Goal: Information Seeking & Learning: Learn about a topic

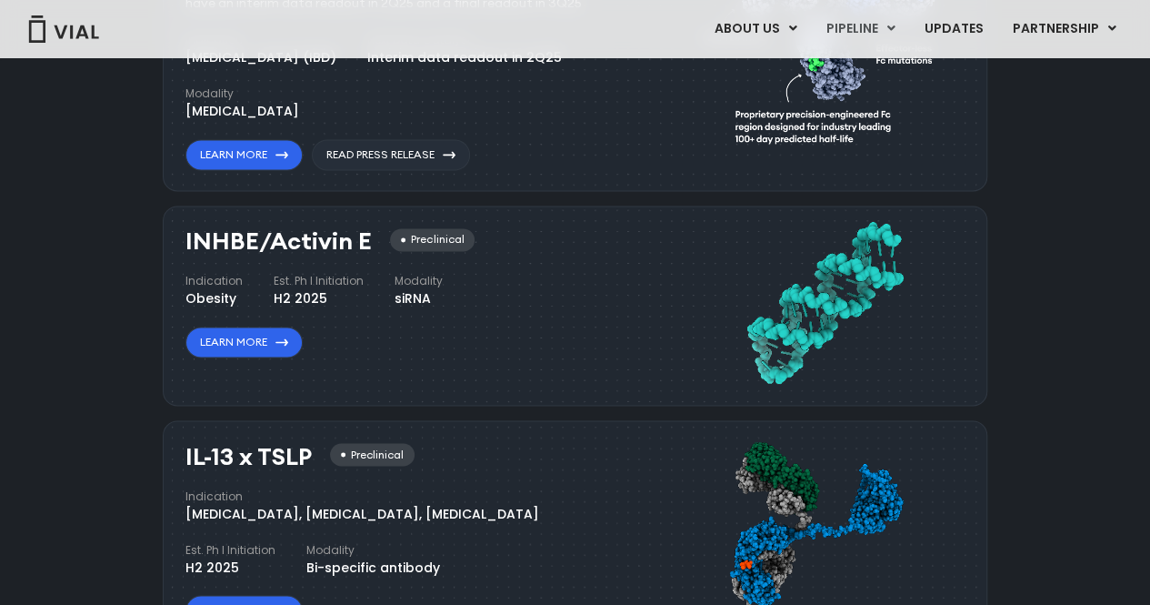
click at [115, 331] on div "Pipeline TL1A HLE Phase I VIAL-TL1A-HLE has started a phase 1 trial and remains…" at bounding box center [575, 446] width 1108 height 1282
drag, startPoint x: 270, startPoint y: 279, endPoint x: 435, endPoint y: 296, distance: 165.4
click at [435, 296] on div "Indication Obesity Est. Ph I Initiation H2 2025 Modality siRNA" at bounding box center [314, 290] width 257 height 35
copy div "Est. Ph I Initiation H2 2025 Modality siRNA"
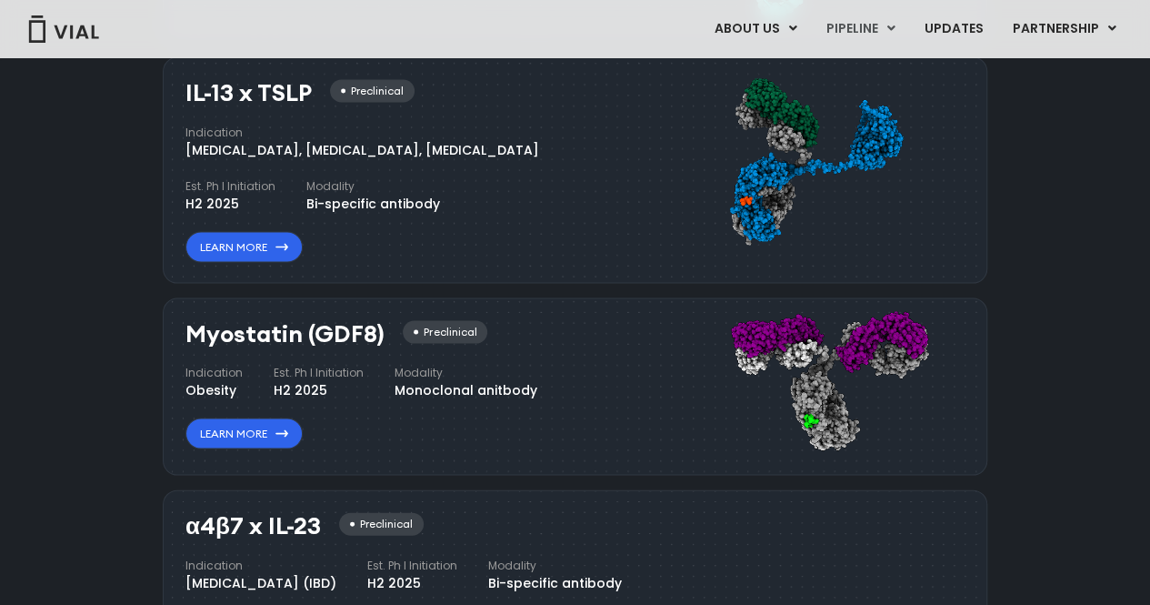
scroll to position [1766, 0]
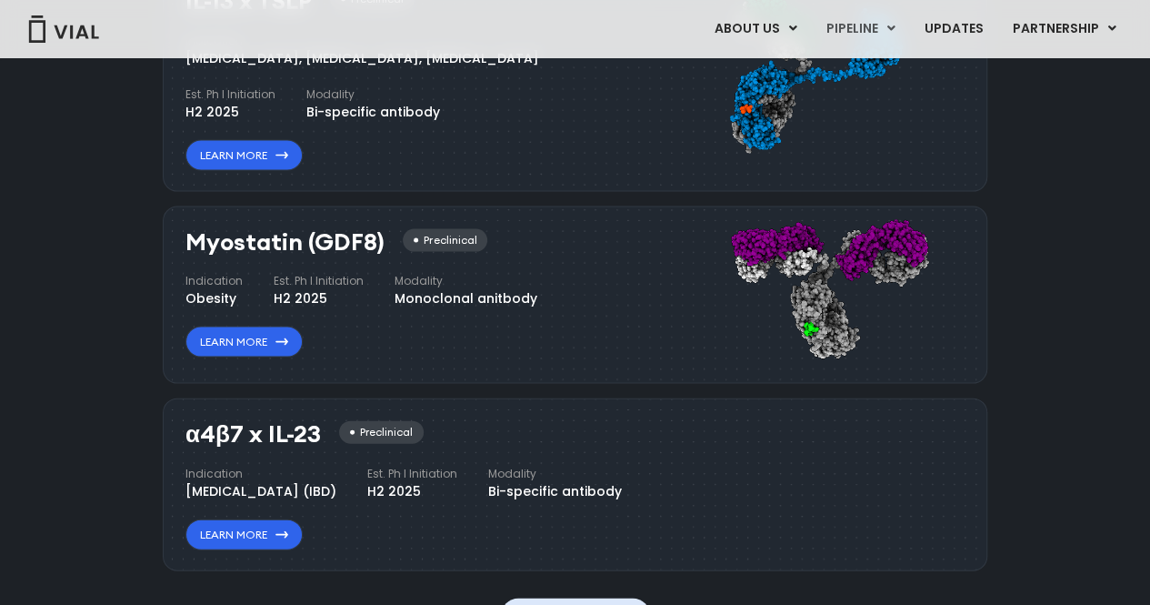
drag, startPoint x: 270, startPoint y: 294, endPoint x: 524, endPoint y: 296, distance: 253.7
click at [524, 296] on div "Indication Obesity Est. Ph I Initiation H2 2025 Modality Monoclonal anitbody" at bounding box center [362, 290] width 352 height 35
copy div "H2 2025 Modality Monoclonal anitbody"
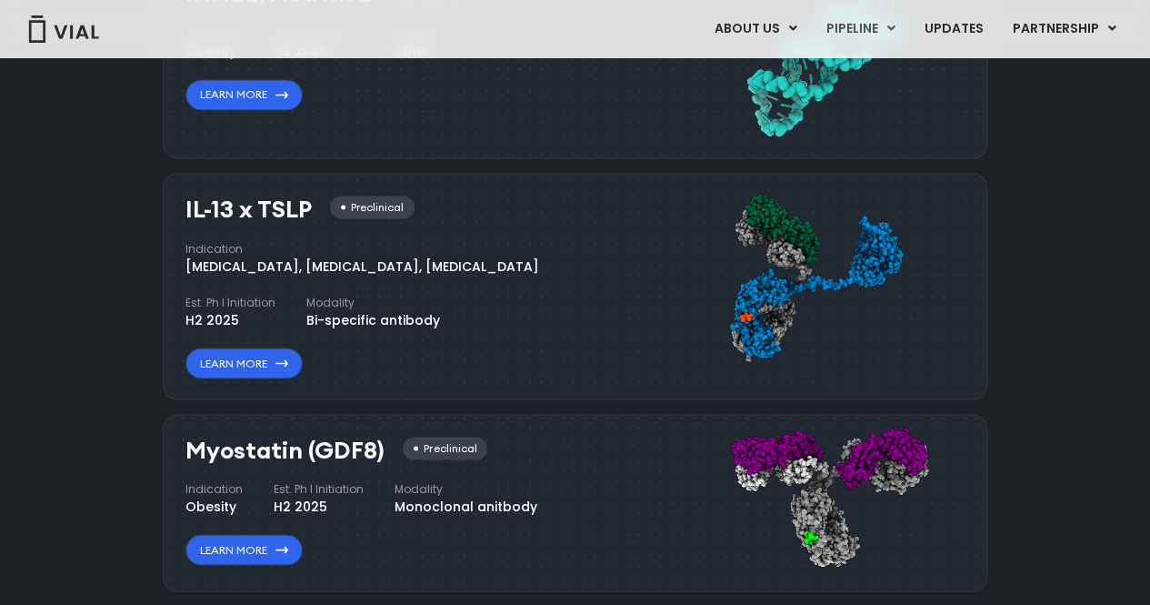
scroll to position [1675, 0]
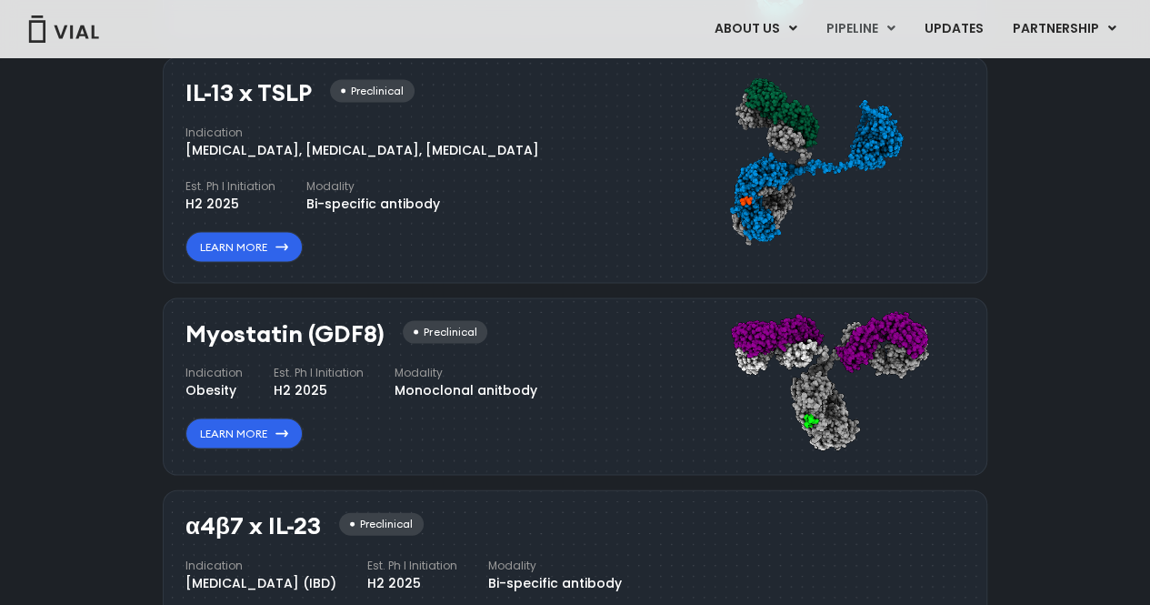
click at [63, 376] on div "Pipeline TL1A HLE Phase I VIAL-TL1A-HLE has started a phase 1 trial and remains…" at bounding box center [575, 83] width 1108 height 1282
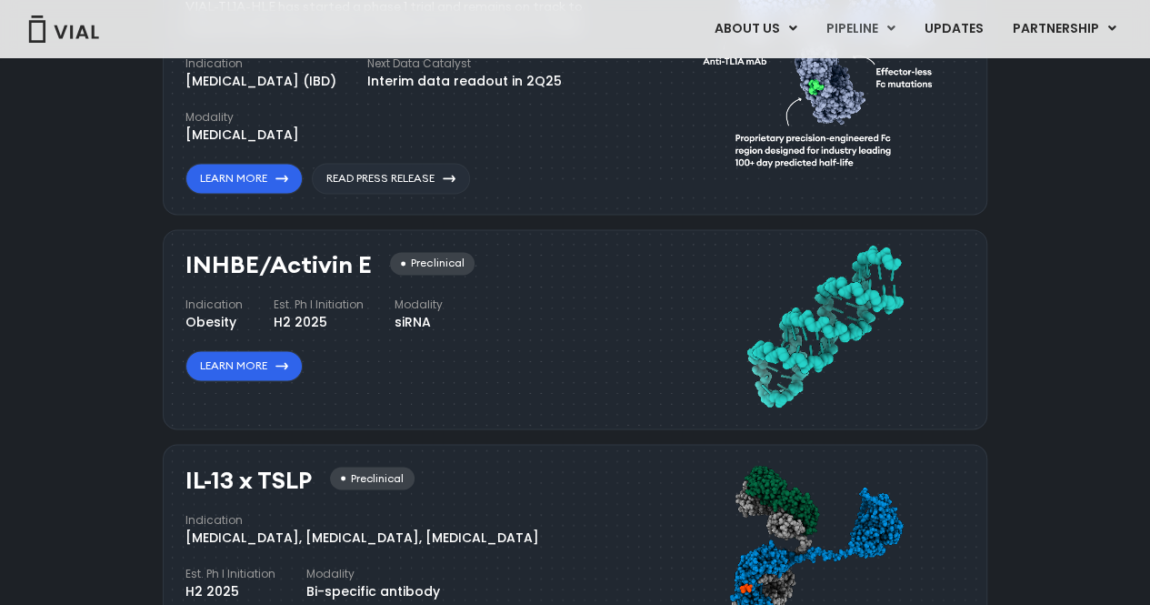
scroll to position [1311, 0]
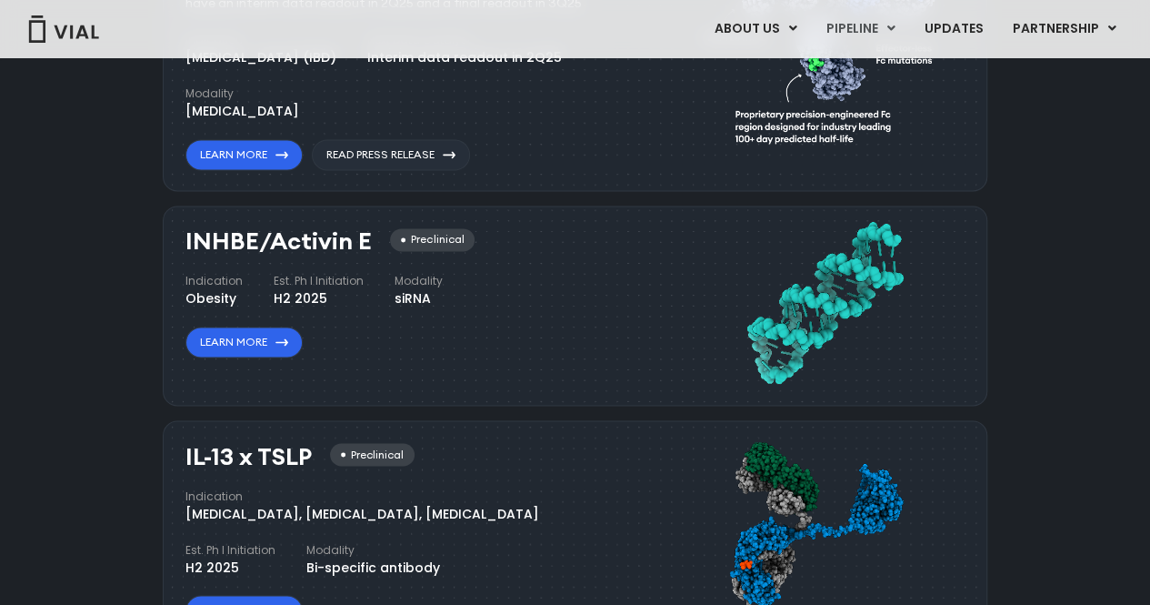
drag, startPoint x: 186, startPoint y: 508, endPoint x: 464, endPoint y: 532, distance: 279.3
click at [464, 532] on div "Indication [MEDICAL_DATA], [MEDICAL_DATA], [MEDICAL_DATA] Est. Ph I Initiation …" at bounding box center [406, 531] width 440 height 89
copy div "[MEDICAL_DATA], [MEDICAL_DATA], [MEDICAL_DATA]"
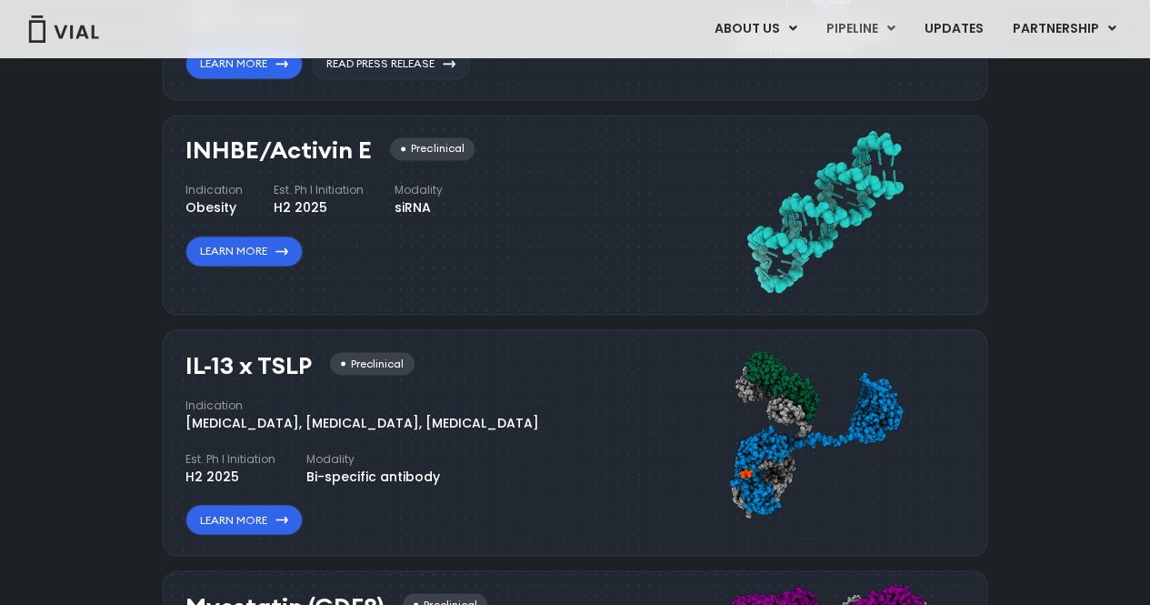
scroll to position [948, 0]
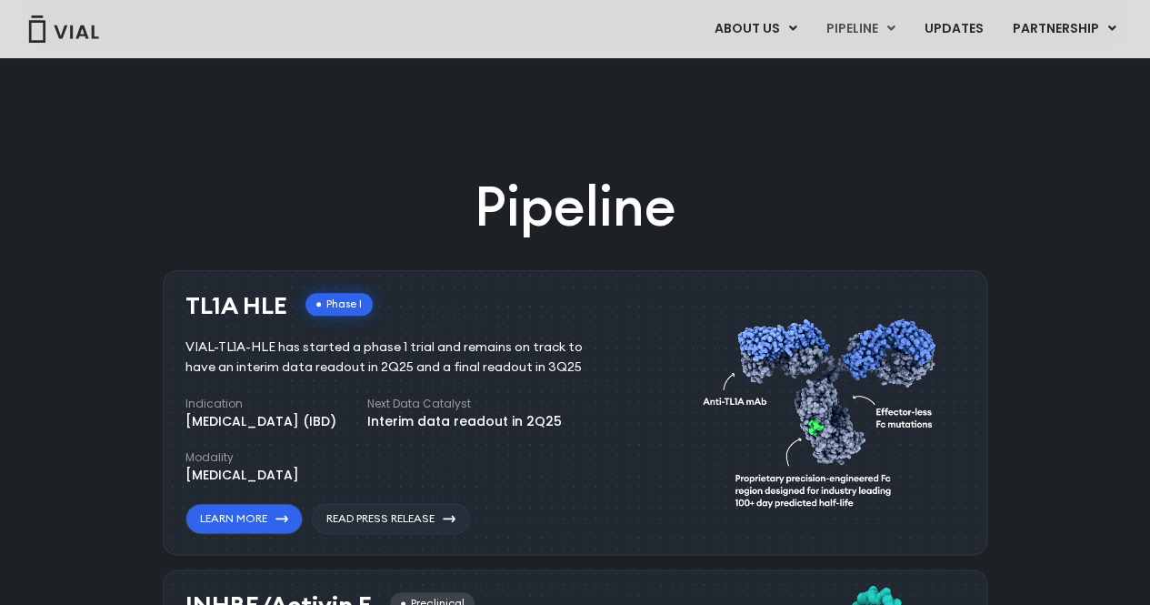
drag, startPoint x: 433, startPoint y: 418, endPoint x: 620, endPoint y: 433, distance: 187.9
click at [620, 433] on div "Indication [MEDICAL_DATA] (IBD) Next Data Catalyst Interim data readout in 2Q25…" at bounding box center [406, 440] width 440 height 89
copy div "Interim data readout in 2Q25"
